Goal: Information Seeking & Learning: Understand process/instructions

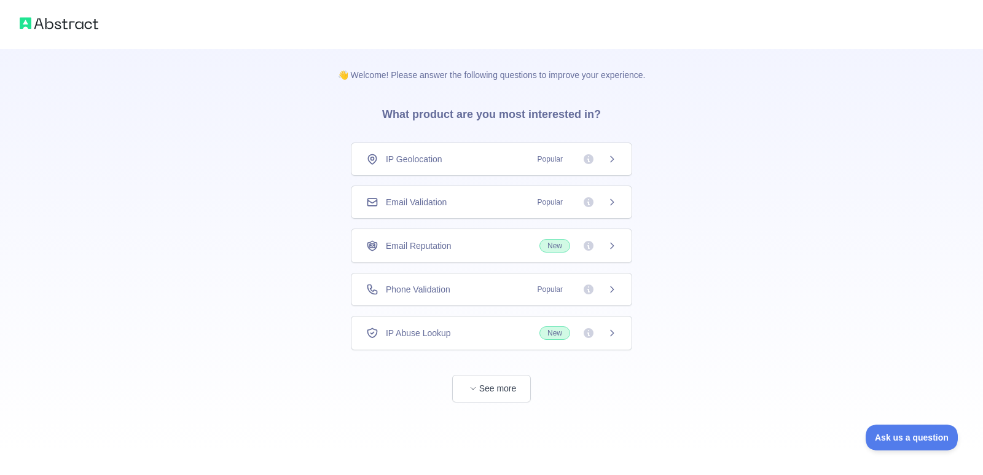
click at [491, 288] on div "Phone Validation Popular" at bounding box center [491, 289] width 251 height 12
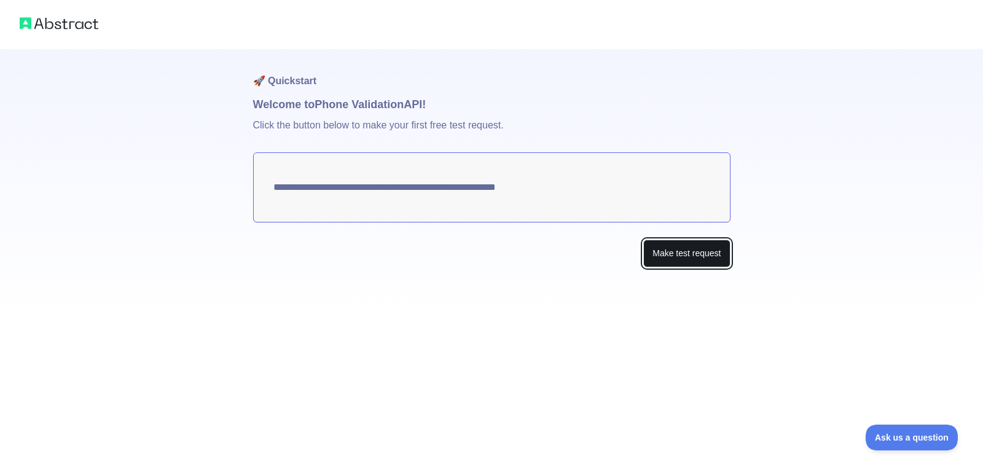
click at [686, 249] on button "Make test request" at bounding box center [686, 254] width 87 height 28
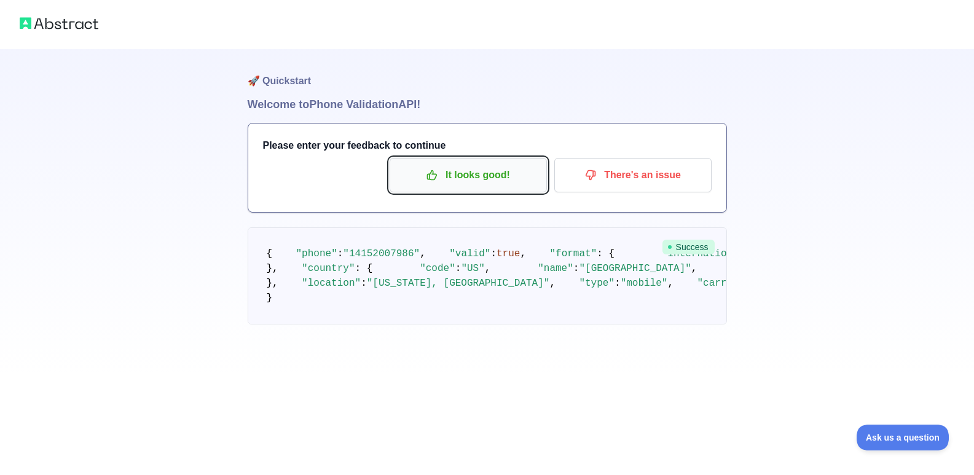
click at [509, 165] on p "It looks good!" at bounding box center [468, 175] width 139 height 21
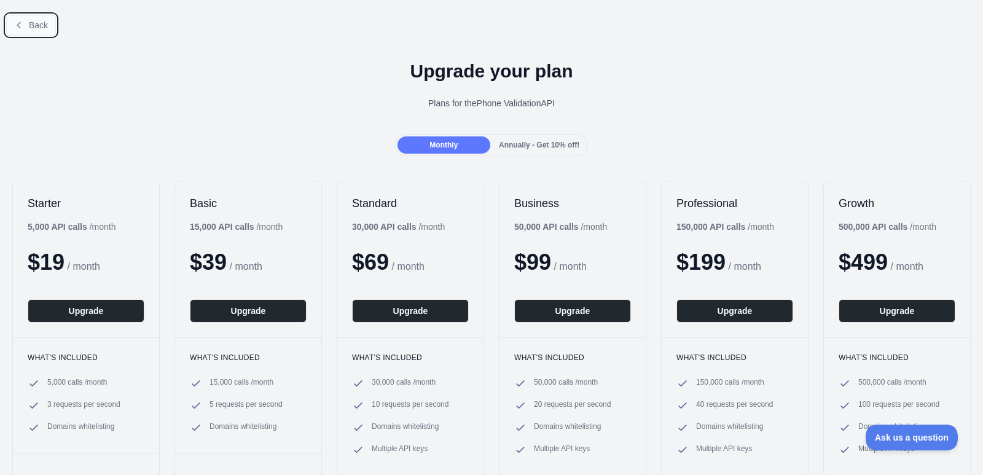
click at [41, 17] on button "Back" at bounding box center [31, 25] width 50 height 21
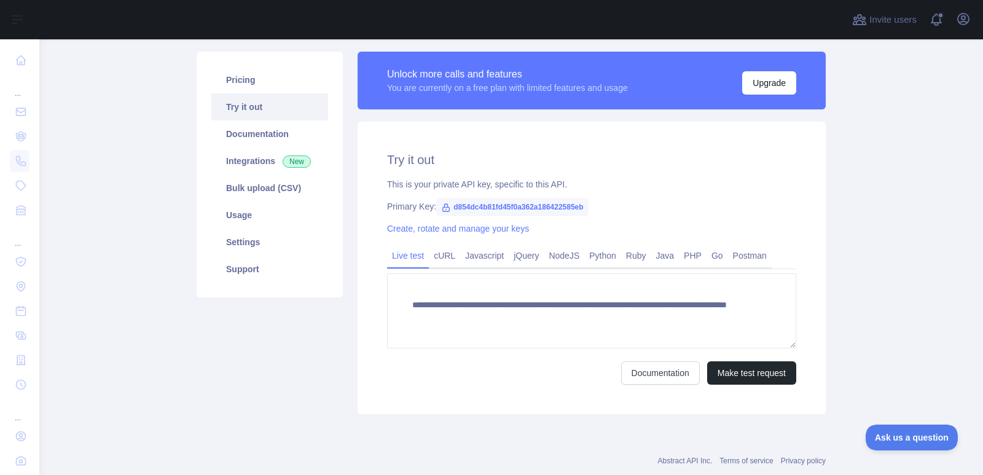
scroll to position [79, 0]
drag, startPoint x: 578, startPoint y: 203, endPoint x: 446, endPoint y: 200, distance: 131.5
click at [446, 200] on span "d854dc4b81fd45f0a362a186422585eb" at bounding box center [512, 206] width 152 height 18
copy span "d854dc4b81fd45f0a362a186422585eb"
click at [503, 202] on span "d854dc4b81fd45f0a362a186422585eb" at bounding box center [512, 206] width 152 height 18
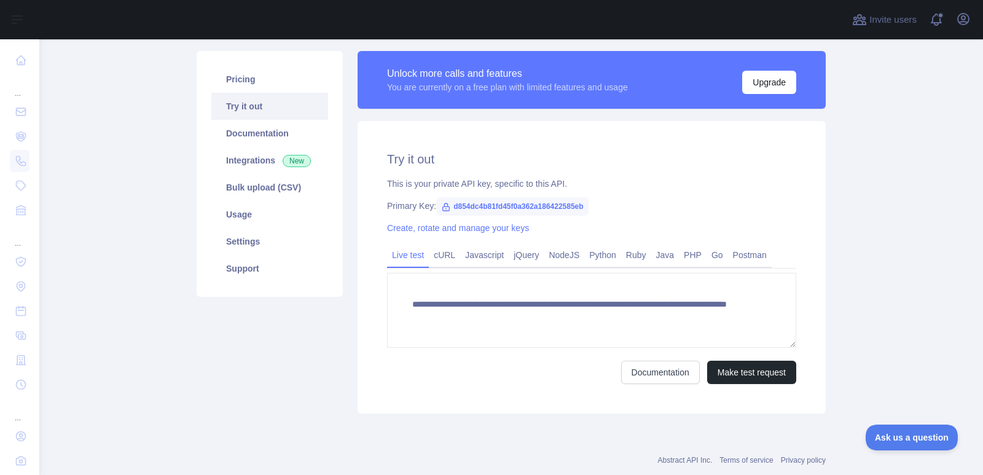
click at [580, 202] on span "d854dc4b81fd45f0a362a186422585eb" at bounding box center [512, 206] width 152 height 18
drag, startPoint x: 578, startPoint y: 205, endPoint x: 447, endPoint y: 211, distance: 130.4
click at [447, 211] on span "d854dc4b81fd45f0a362a186422585eb" at bounding box center [512, 206] width 152 height 18
copy span "d854dc4b81fd45f0a362a186422585eb"
click at [264, 132] on link "Documentation" at bounding box center [269, 133] width 117 height 27
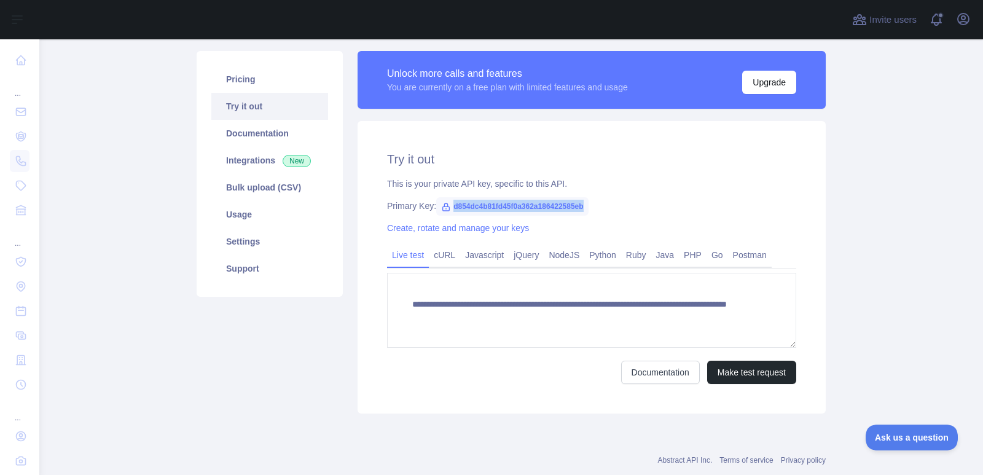
click at [575, 202] on span "d854dc4b81fd45f0a362a186422585eb" at bounding box center [512, 206] width 152 height 18
drag, startPoint x: 578, startPoint y: 203, endPoint x: 448, endPoint y: 202, distance: 130.3
click at [448, 202] on span "d854dc4b81fd45f0a362a186422585eb" at bounding box center [512, 206] width 152 height 18
copy span "d854dc4b81fd45f0a362a186422585eb"
